Goal: Information Seeking & Learning: Learn about a topic

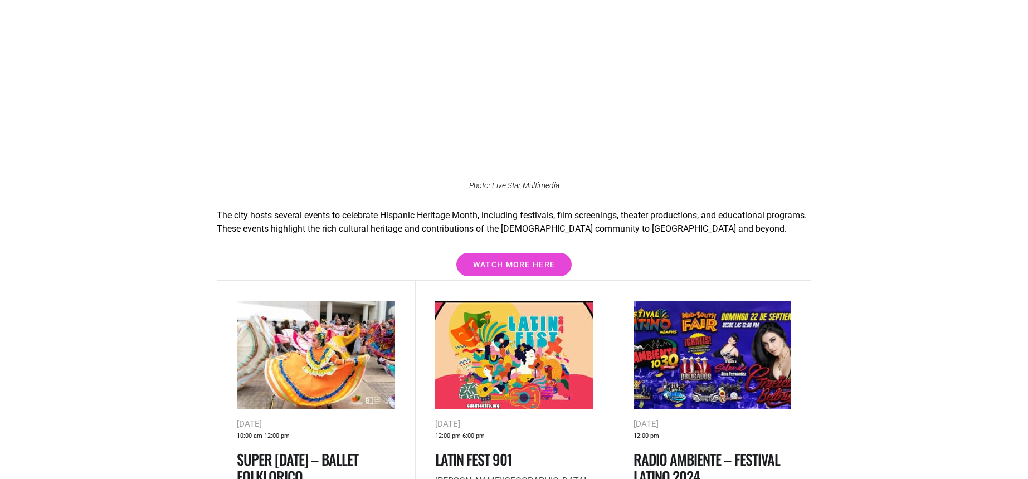
scroll to position [1393, 0]
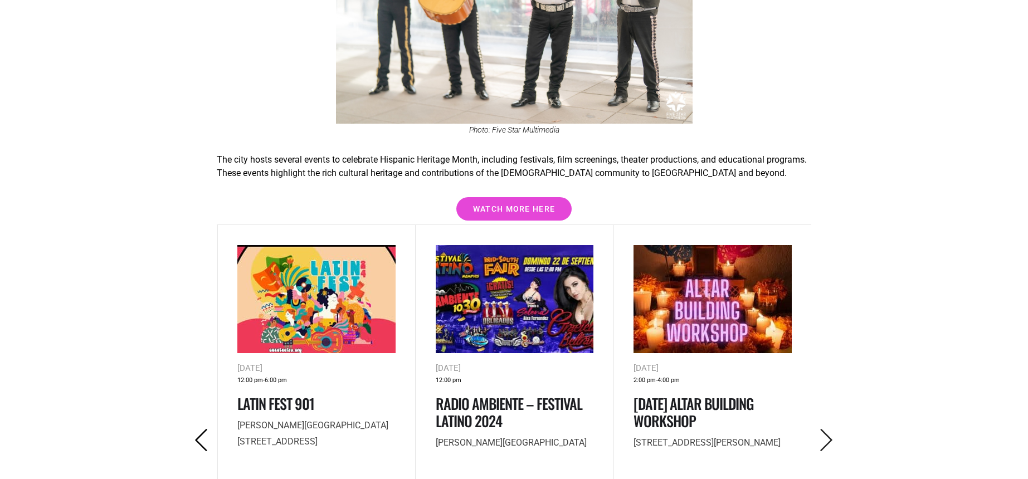
click at [202, 429] on icon "Previous" at bounding box center [201, 440] width 23 height 23
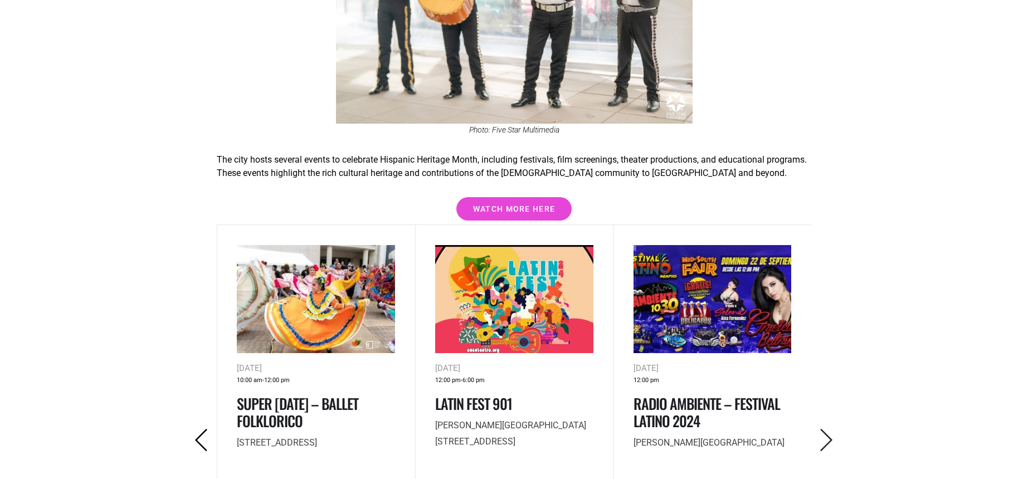
click at [202, 429] on icon "Previous" at bounding box center [201, 440] width 23 height 23
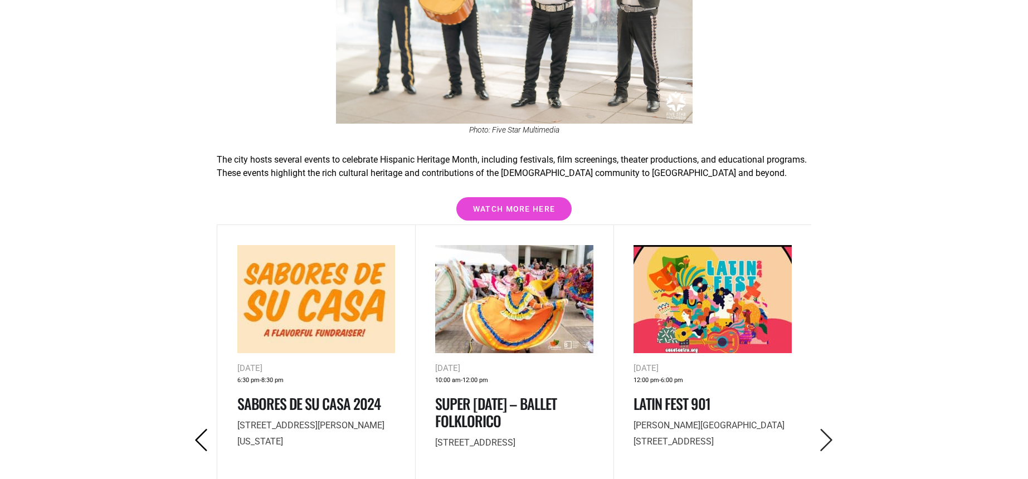
click at [202, 429] on icon "Previous" at bounding box center [201, 440] width 23 height 23
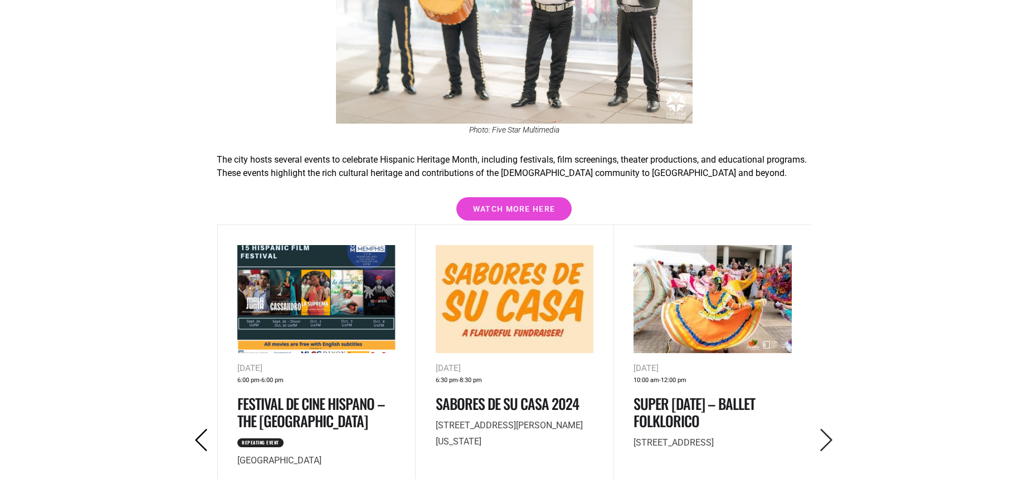
click at [202, 429] on icon "Previous" at bounding box center [201, 440] width 23 height 23
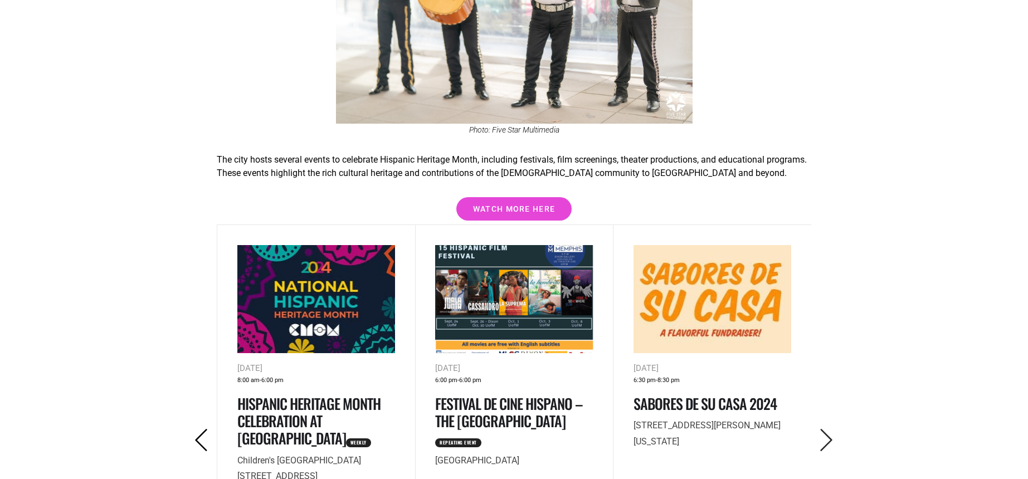
click at [202, 429] on icon "Previous" at bounding box center [201, 440] width 23 height 23
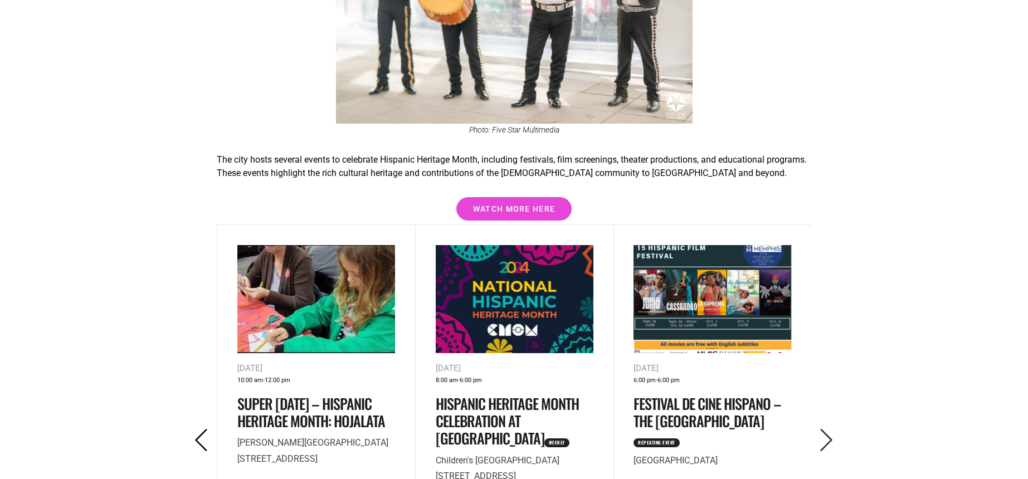
click at [202, 429] on icon "Previous" at bounding box center [201, 440] width 23 height 23
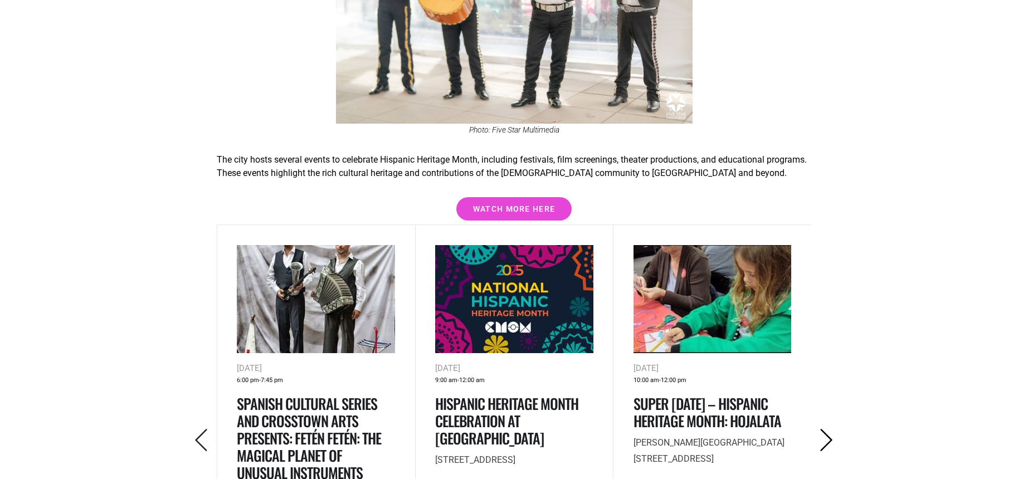
click at [827, 429] on icon "Next" at bounding box center [826, 440] width 23 height 23
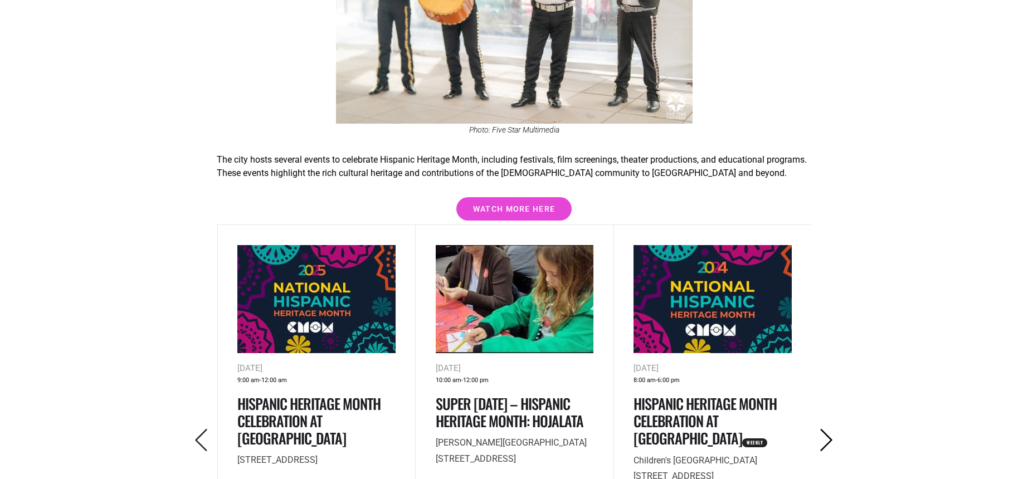
click at [825, 429] on icon "Next" at bounding box center [826, 440] width 23 height 23
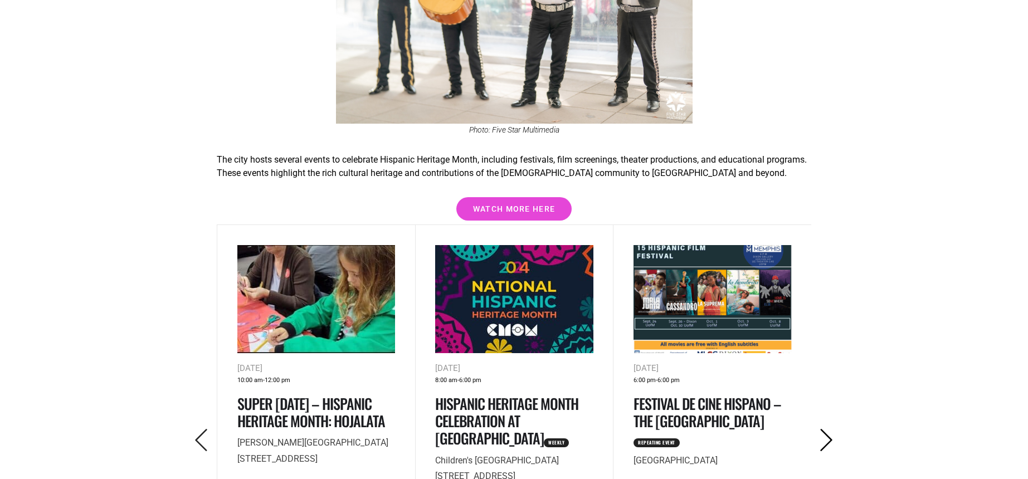
click at [837, 429] on icon "Next" at bounding box center [826, 440] width 23 height 23
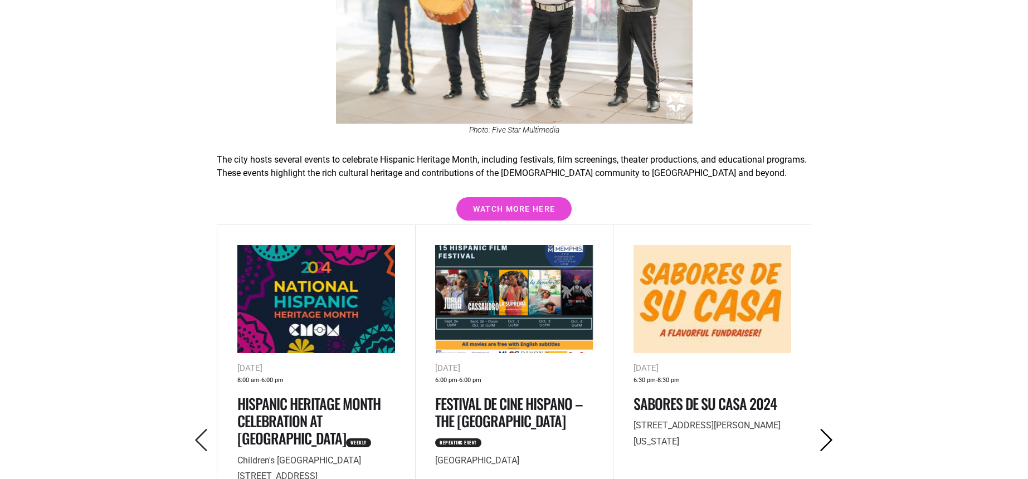
click at [823, 429] on icon "Next" at bounding box center [826, 440] width 23 height 23
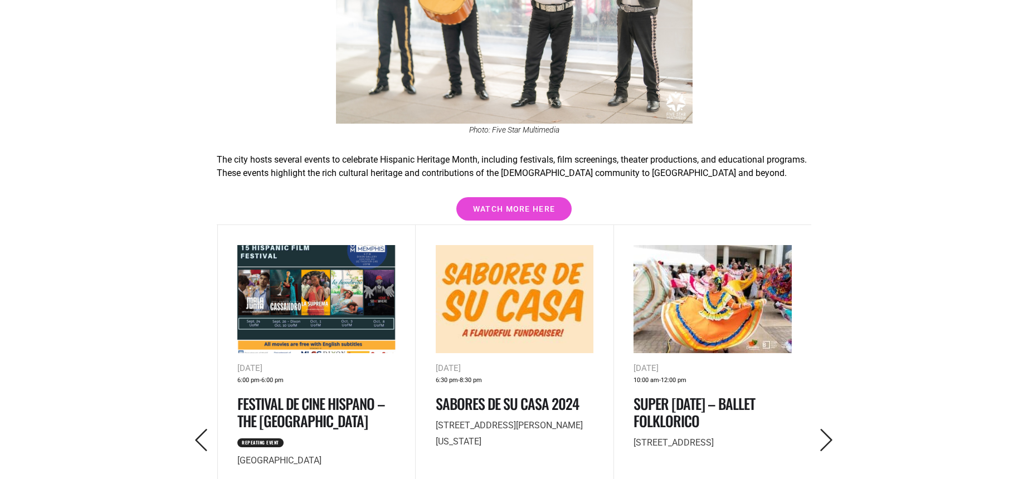
click at [817, 429] on icon "Next" at bounding box center [826, 440] width 23 height 23
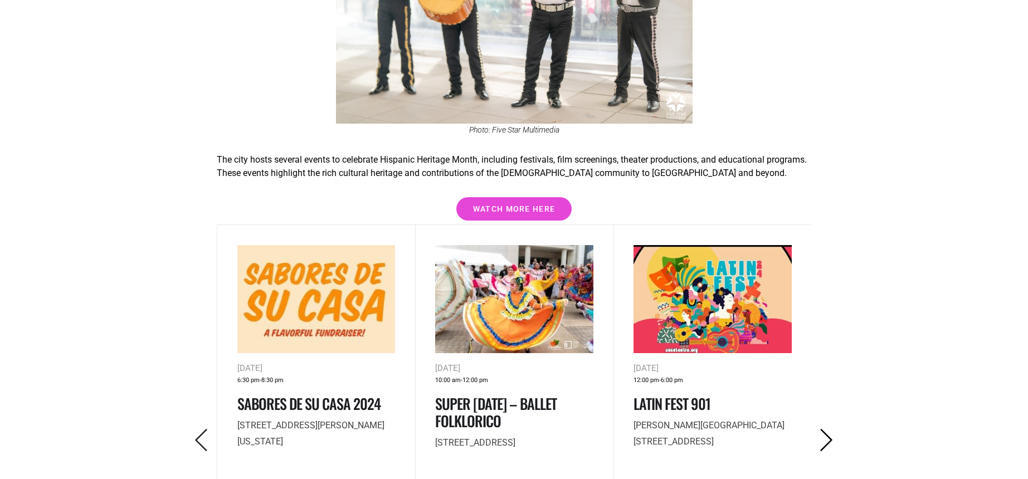
click at [817, 429] on icon "Next" at bounding box center [826, 440] width 23 height 23
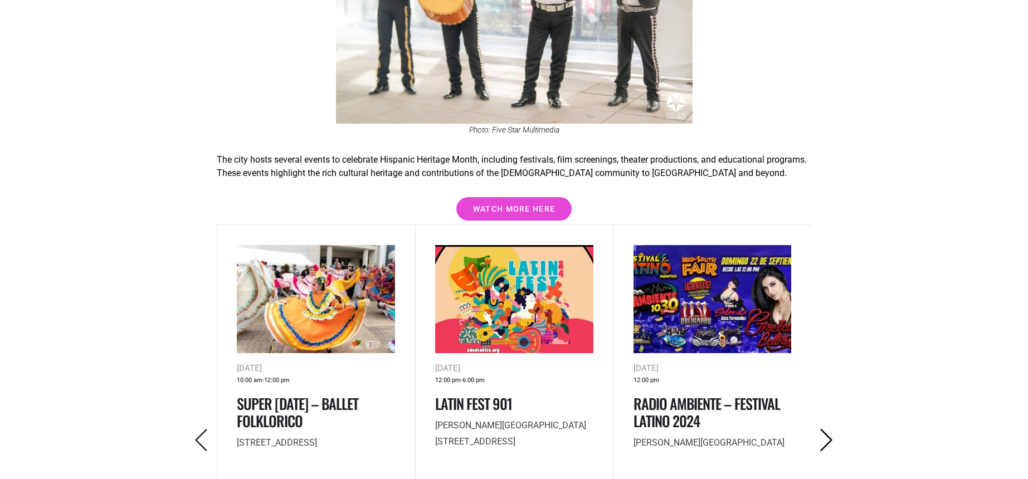
click at [817, 429] on icon "Next" at bounding box center [826, 440] width 23 height 23
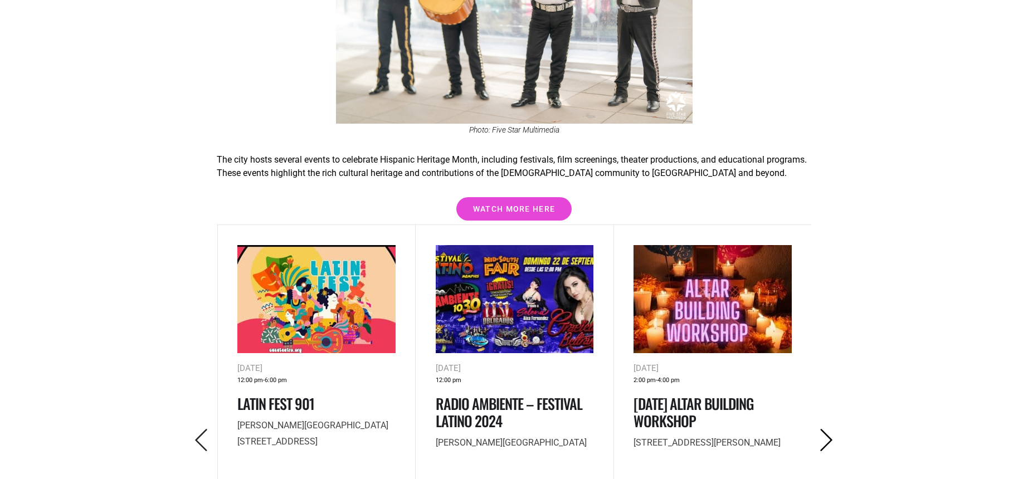
click at [817, 429] on icon "Next" at bounding box center [826, 440] width 23 height 23
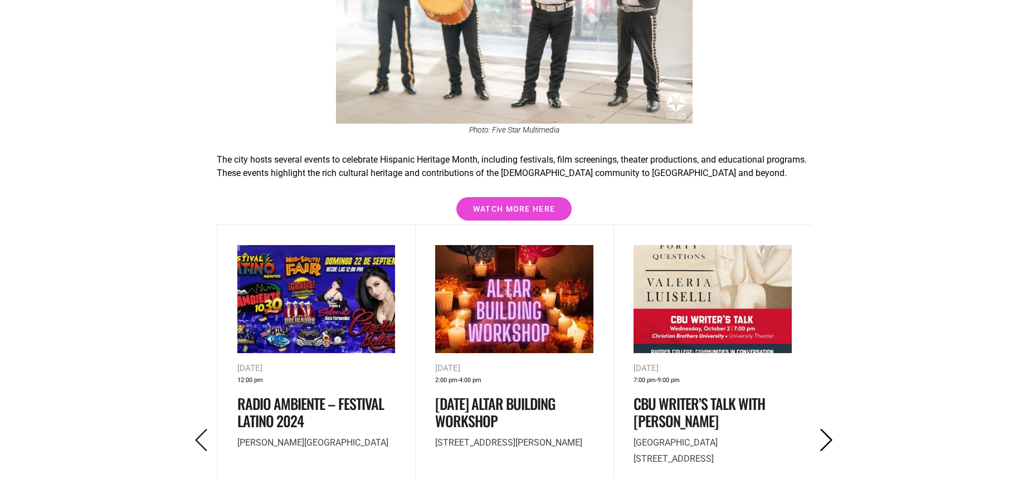
click at [817, 429] on icon "Next" at bounding box center [826, 440] width 23 height 23
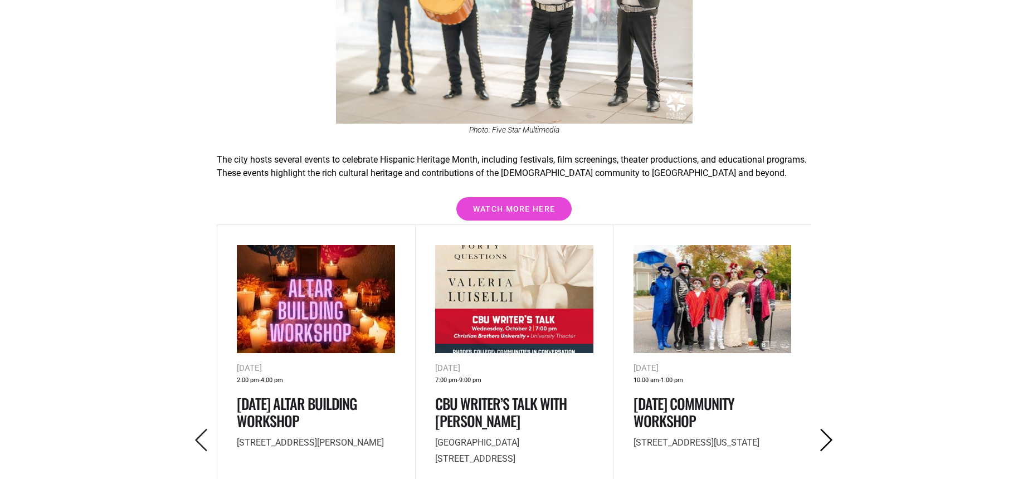
click at [817, 429] on icon "Next" at bounding box center [826, 440] width 23 height 23
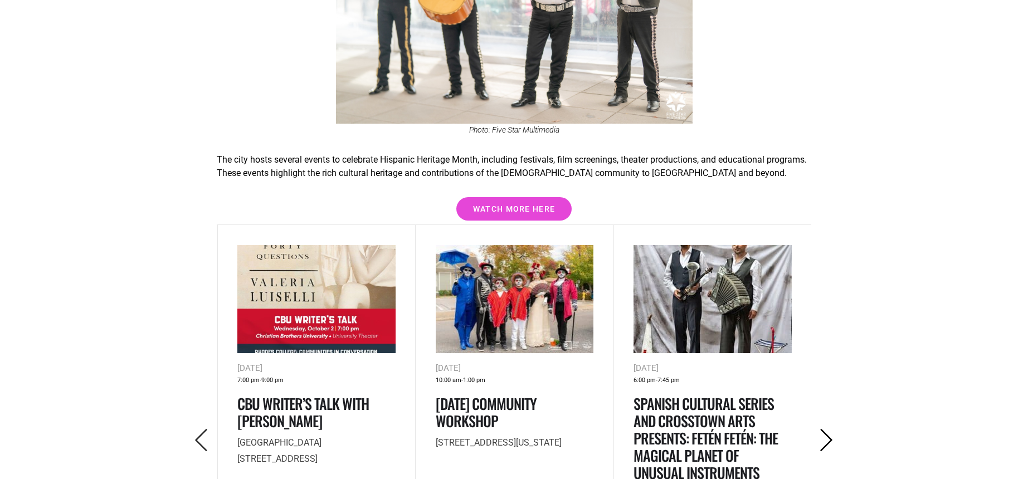
click at [817, 429] on icon "Next" at bounding box center [826, 440] width 23 height 23
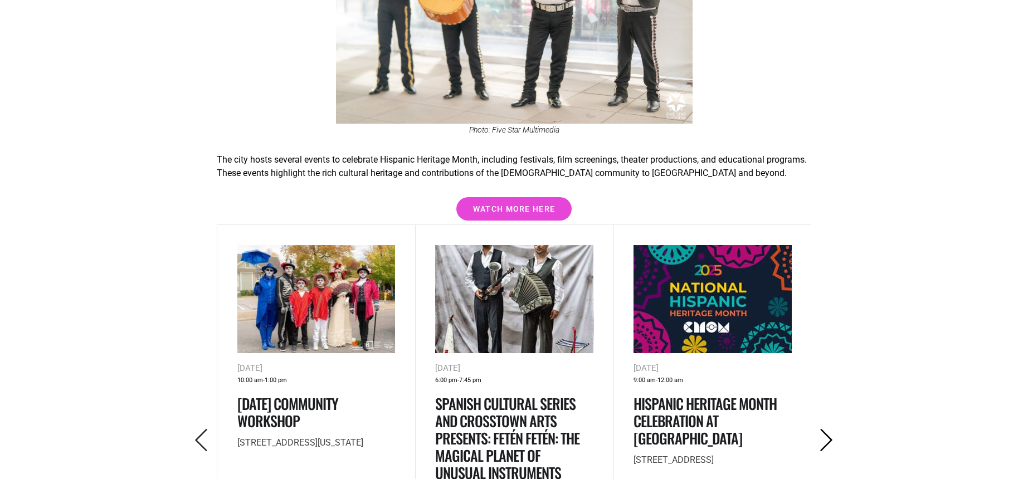
click at [817, 429] on icon "Next" at bounding box center [826, 440] width 23 height 23
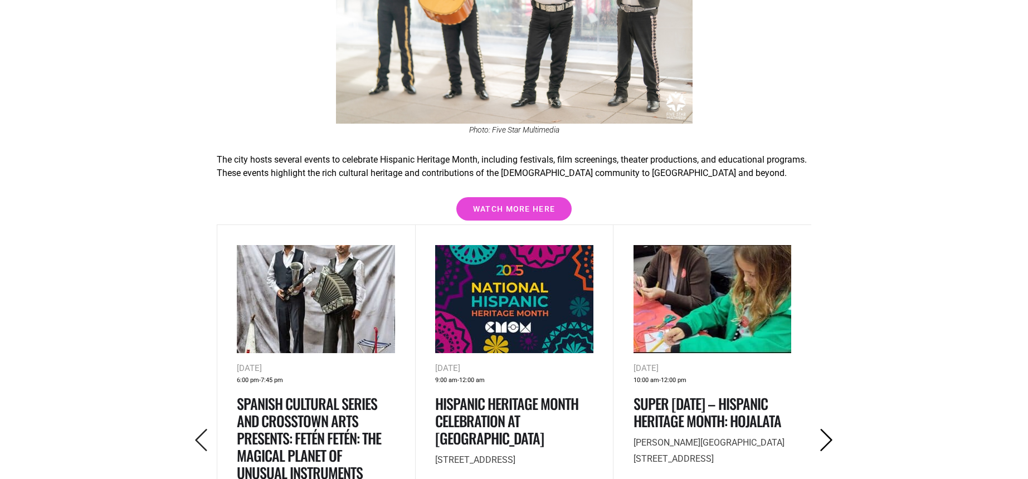
click at [817, 429] on icon "Next" at bounding box center [826, 440] width 23 height 23
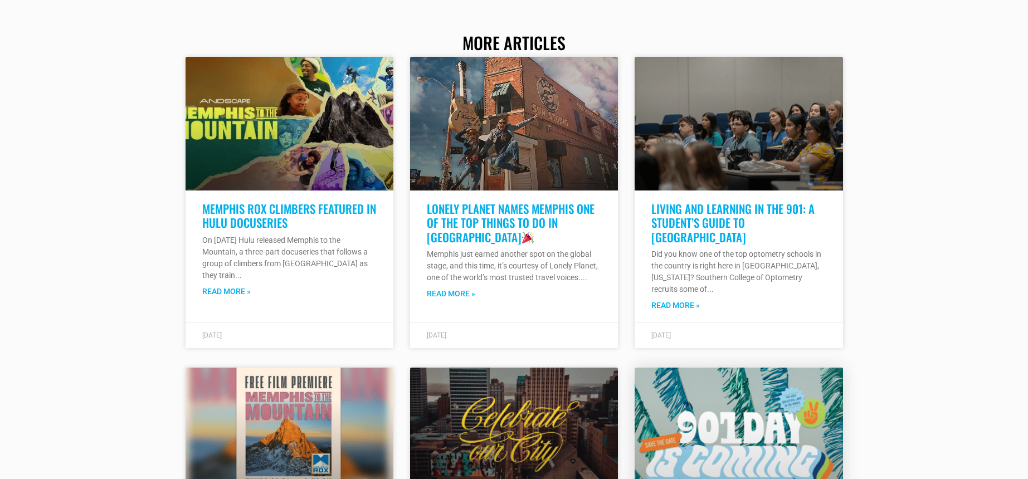
scroll to position [2339, 0]
